Goal: Information Seeking & Learning: Understand process/instructions

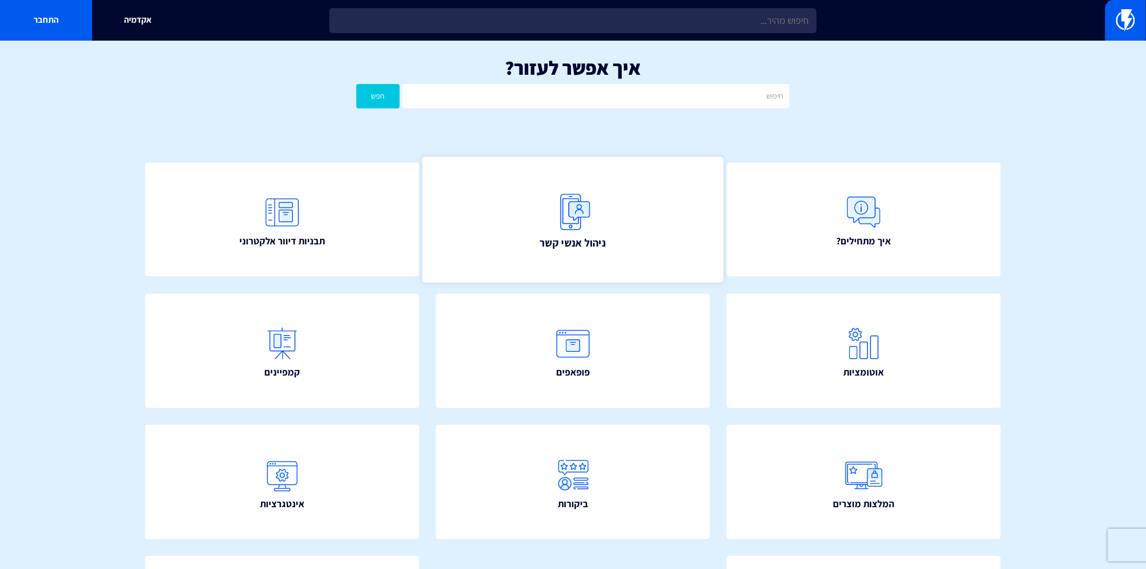
click at [562, 230] on img at bounding box center [573, 212] width 48 height 48
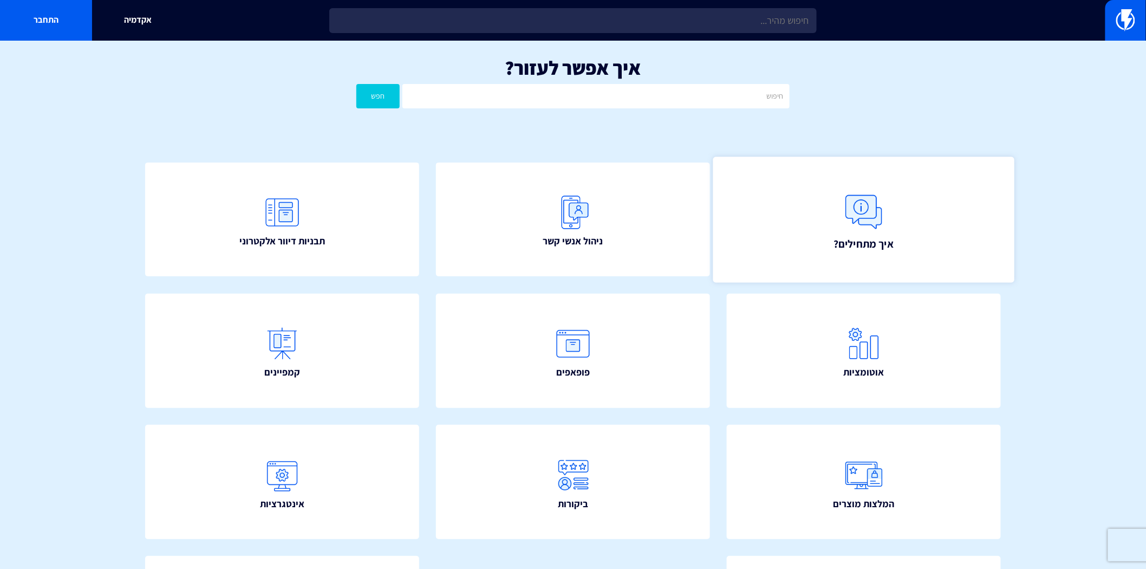
click at [914, 241] on link "איך מתחילים?" at bounding box center [863, 220] width 301 height 126
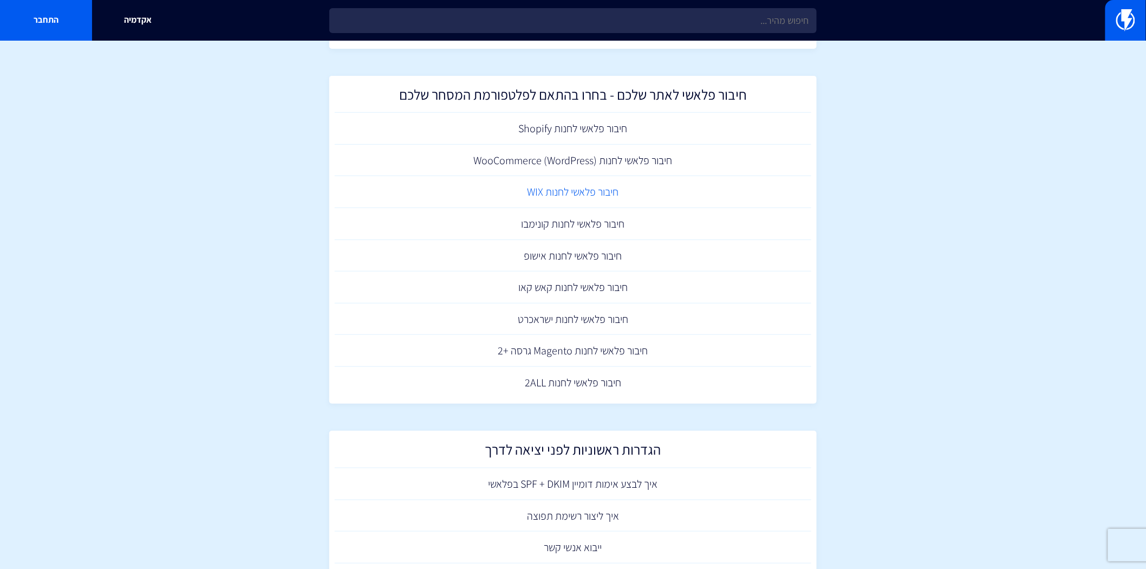
scroll to position [60, 0]
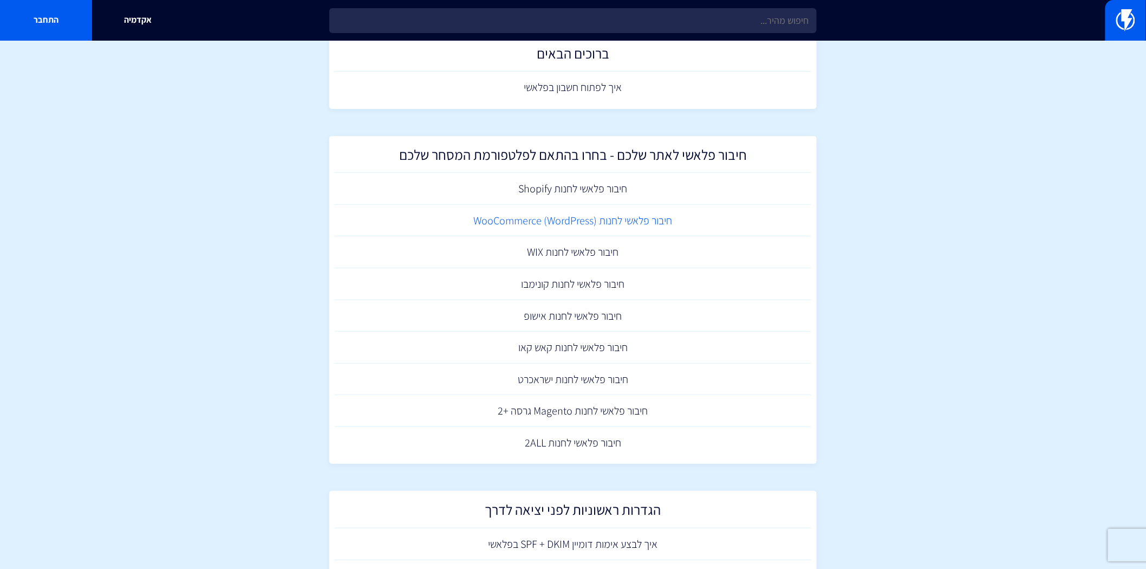
click at [548, 218] on link "חיבור פלאשי לחנות (WooCommerce (WordPress" at bounding box center [573, 221] width 477 height 32
